Goal: Navigation & Orientation: Find specific page/section

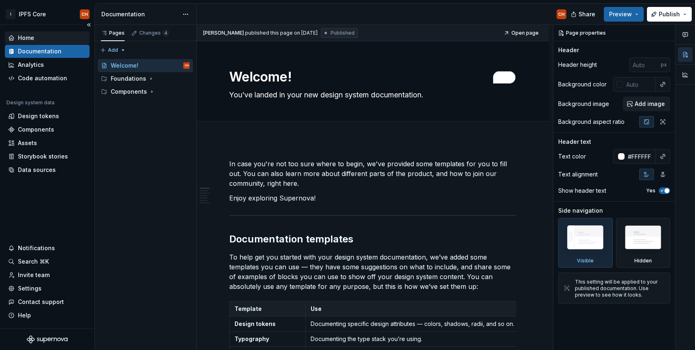
click at [36, 37] on div "Home" at bounding box center [47, 38] width 78 height 8
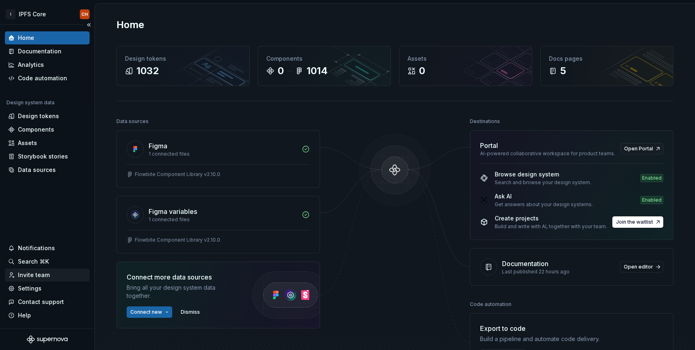
click at [29, 272] on div "Invite team" at bounding box center [34, 275] width 32 height 8
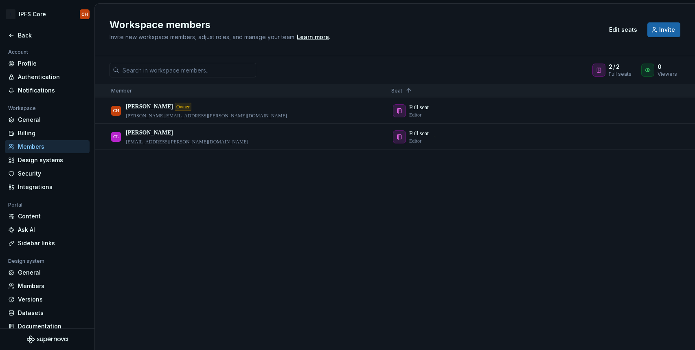
scroll to position [9, 0]
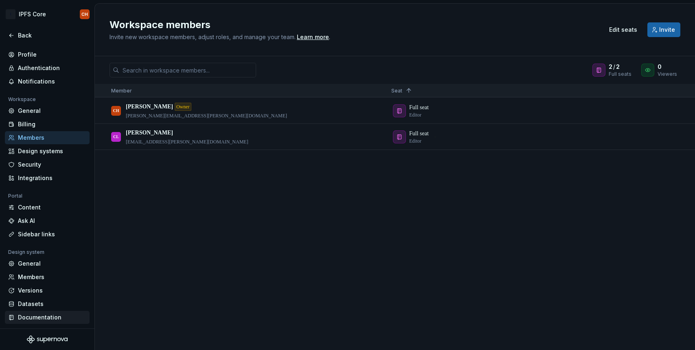
click at [32, 312] on div "Documentation" at bounding box center [47, 317] width 85 height 13
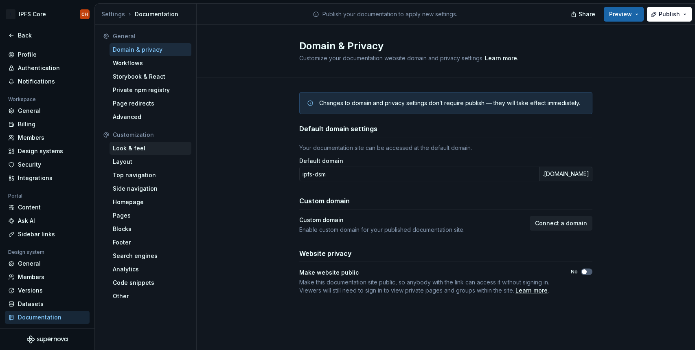
click at [157, 143] on div "Look & feel" at bounding box center [151, 148] width 82 height 13
